Goal: Obtain resource: Download file/media

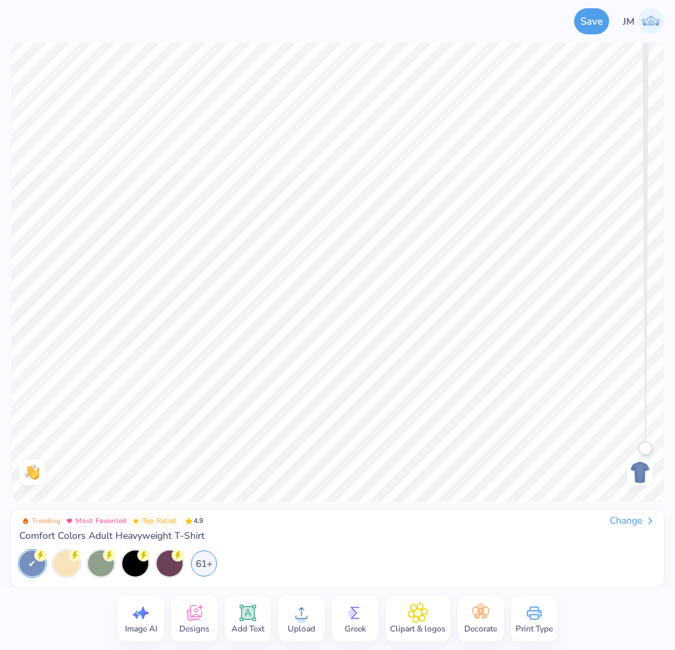
click at [181, 617] on div "Designs" at bounding box center [194, 618] width 47 height 47
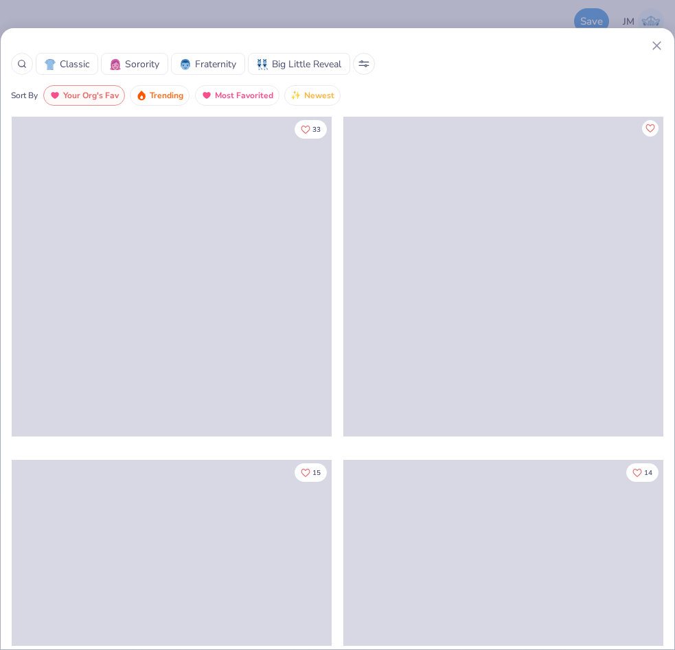
click at [23, 60] on icon at bounding box center [22, 64] width 10 height 10
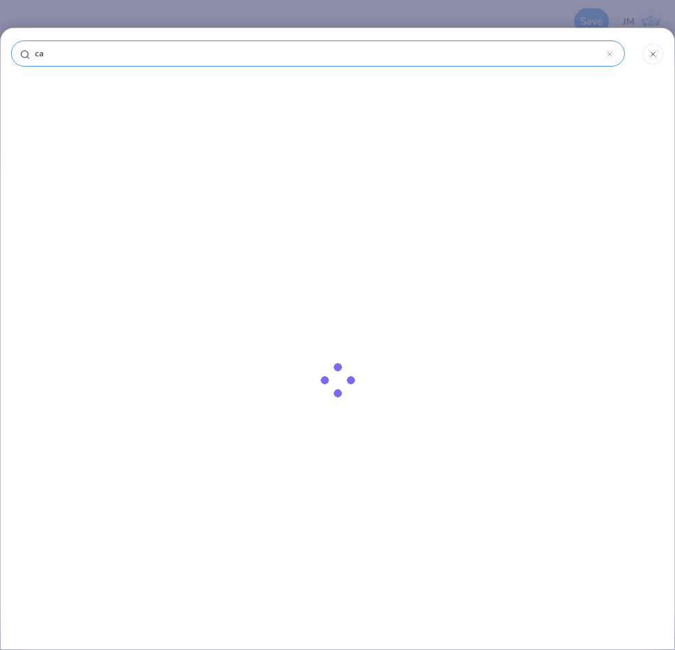
type input "car"
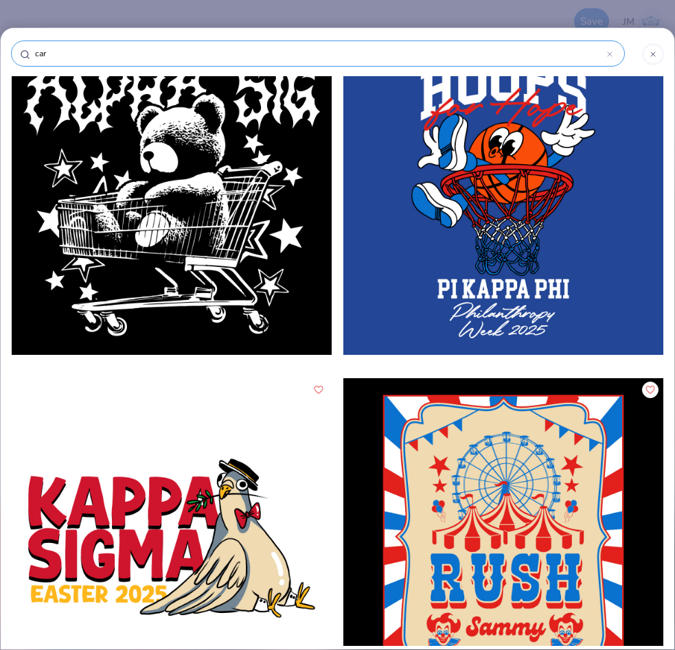
scroll to position [4504, 0]
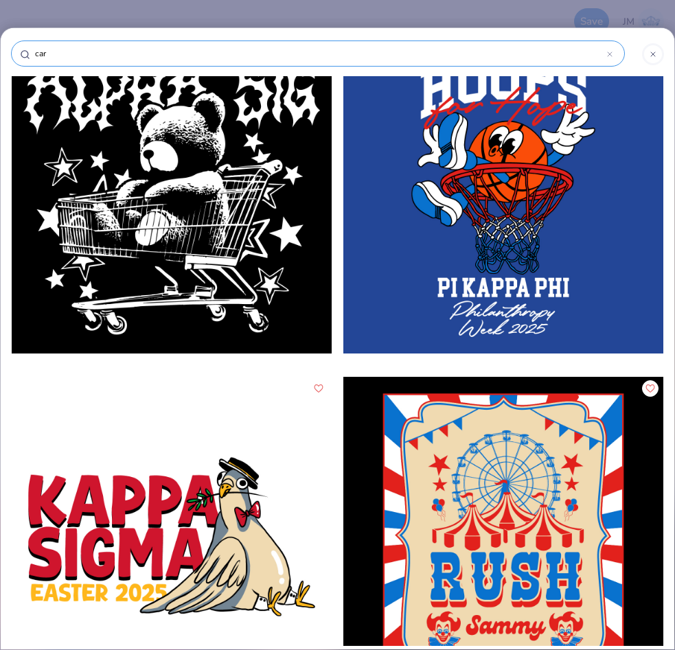
type input "car"
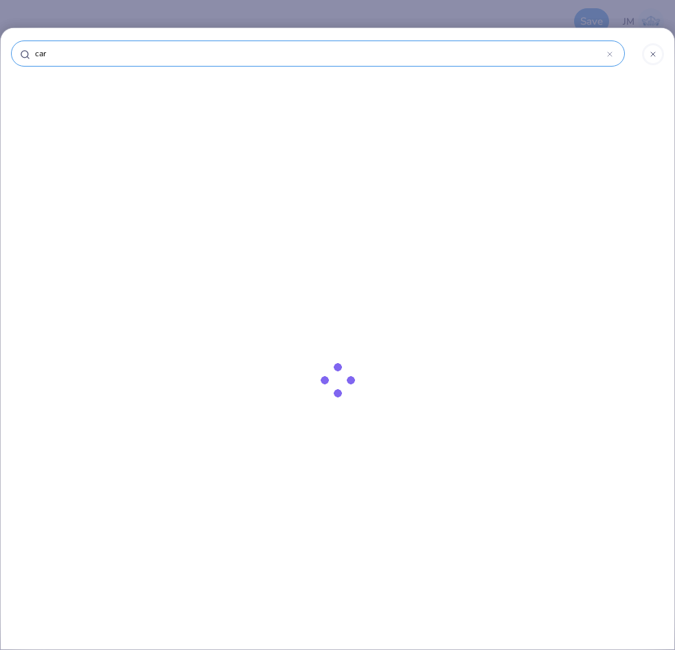
type input "car b"
type input "car ba"
type input "car bac"
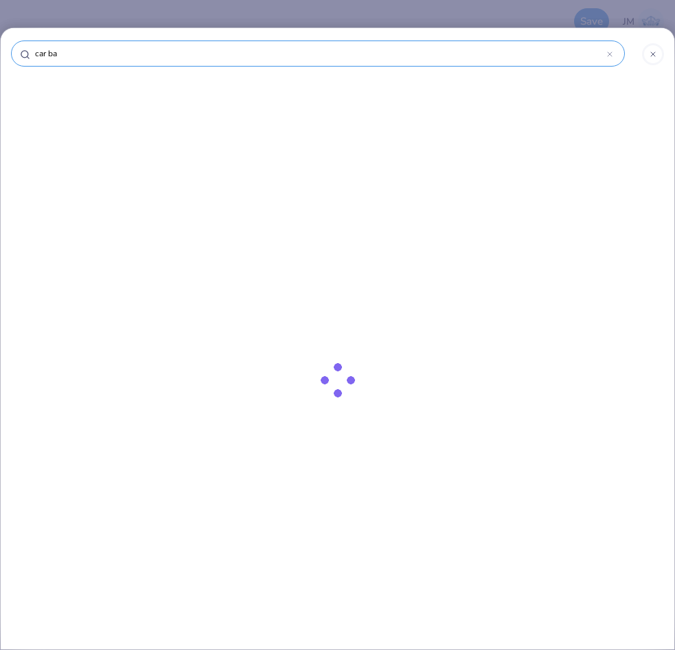
type input "car bac"
type input "car back"
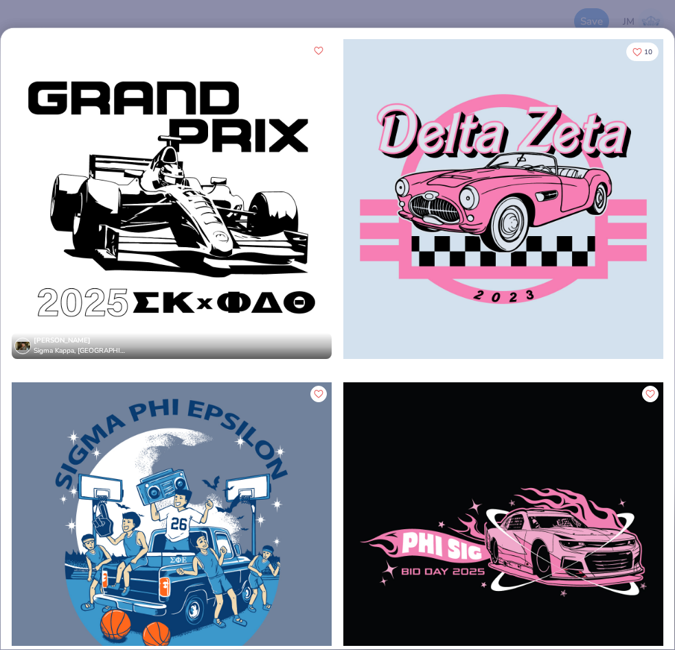
scroll to position [0, 0]
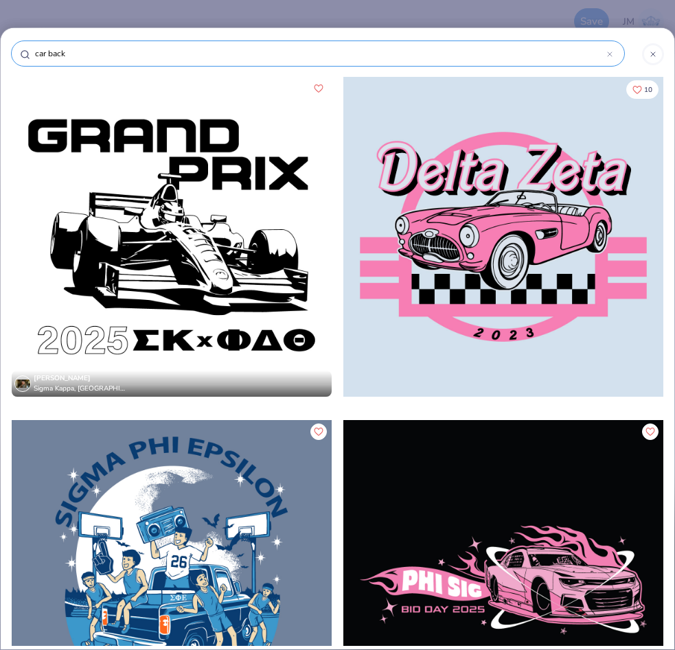
click at [99, 55] on input "car back" at bounding box center [320, 54] width 573 height 14
type input "w"
type input "we"
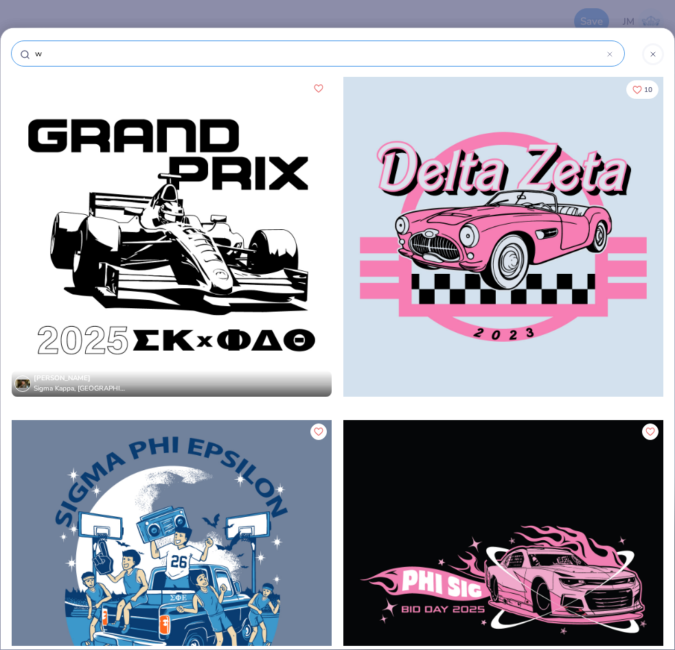
type input "we"
type input "wed"
type input "wedd"
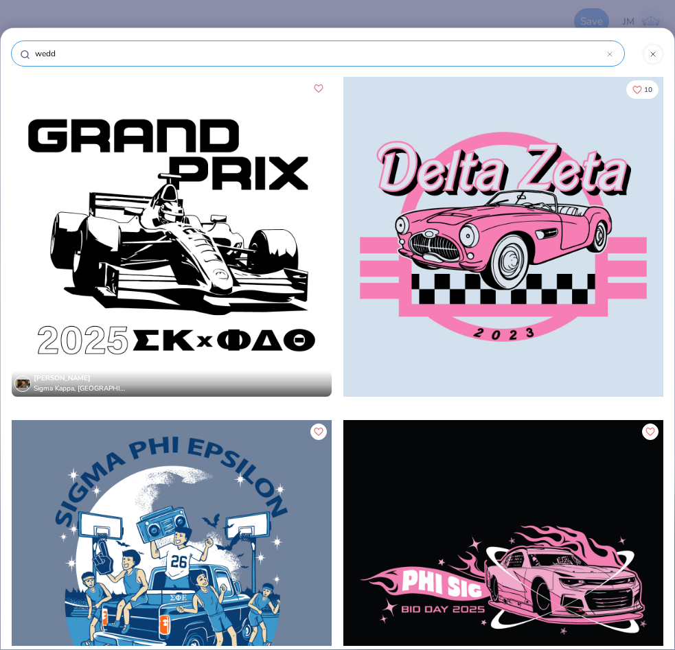
type input "weddi"
type input "weddin"
type input "wedding"
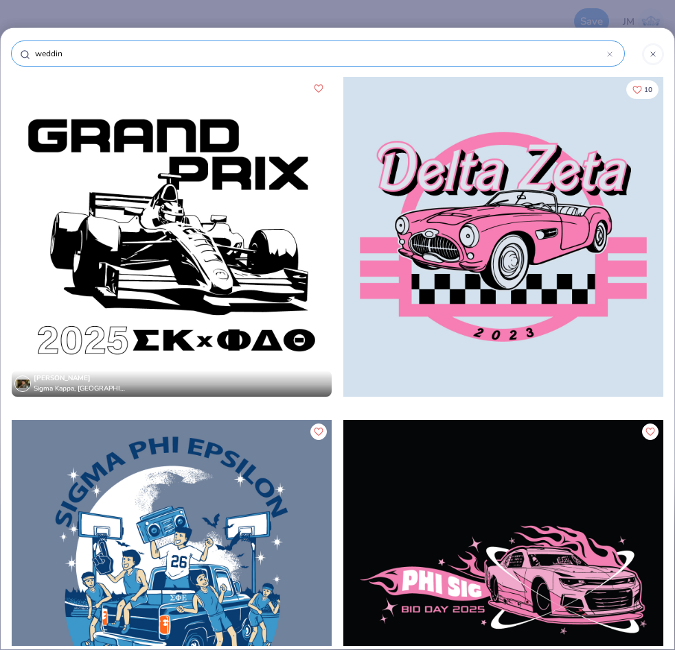
type input "wedding"
type input "wedding c"
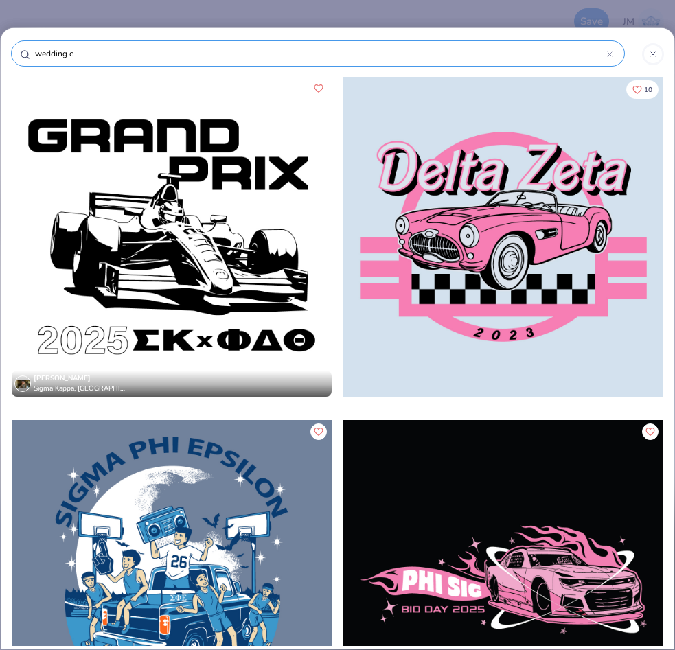
type input "wedding ca"
type input "wedding car"
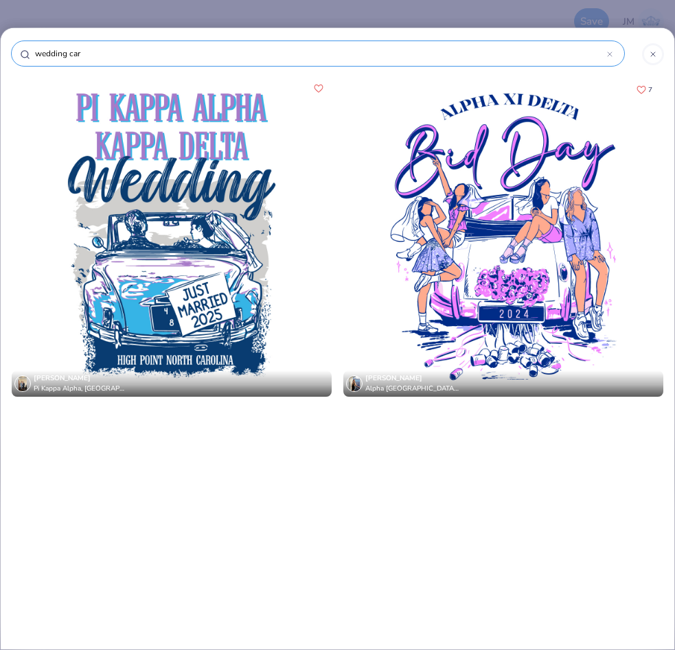
type input "wedding car"
click at [200, 228] on div at bounding box center [172, 237] width 320 height 320
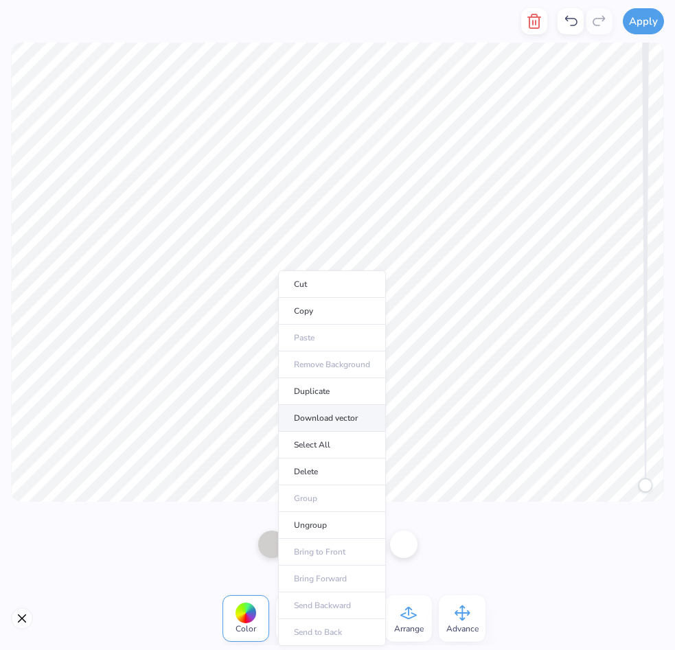
click at [306, 415] on li "Download vector" at bounding box center [332, 418] width 108 height 27
